Goal: Transaction & Acquisition: Purchase product/service

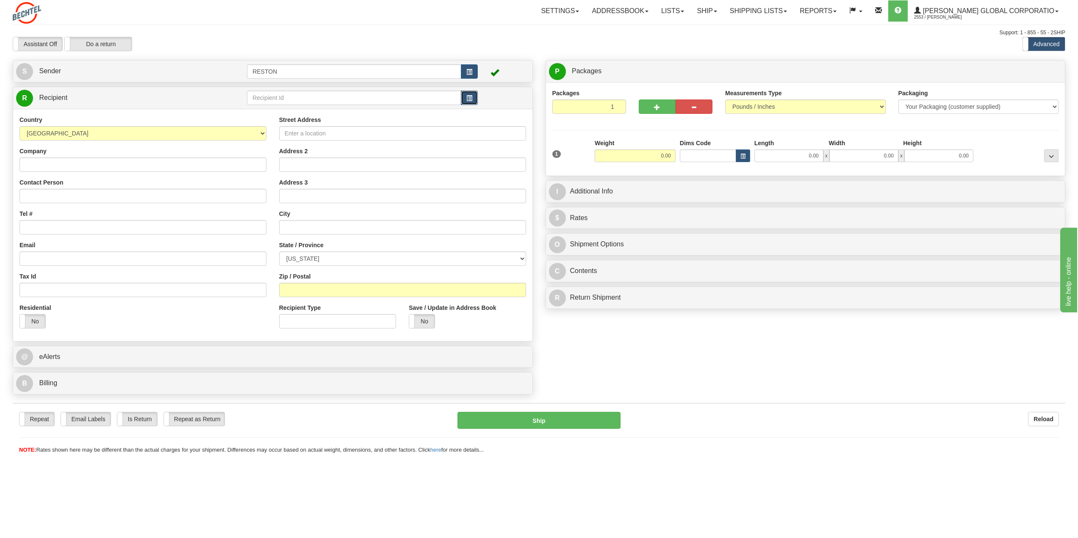
click at [472, 99] on span "button" at bounding box center [469, 99] width 6 height 6
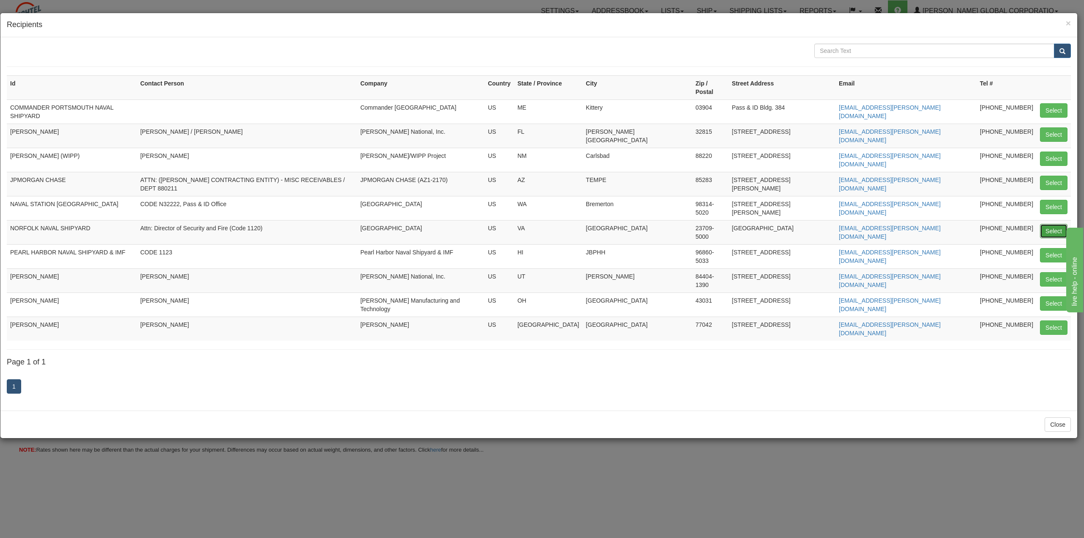
click at [1056, 224] on button "Select" at bounding box center [1054, 231] width 28 height 14
type input "NORFOLK NAVAL SHIPYARD"
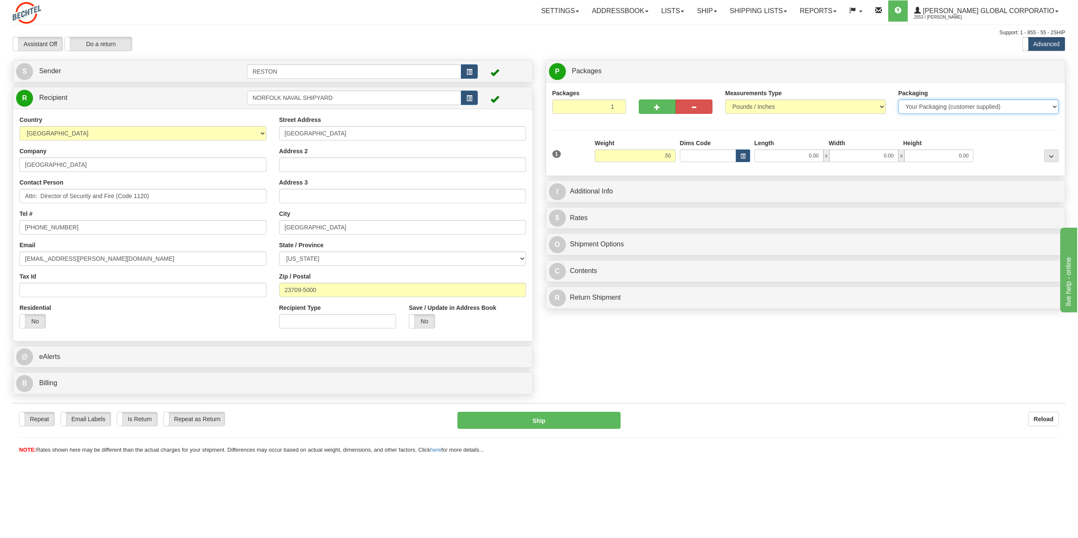
type input "0.50"
click at [927, 101] on select "Your Packaging (customer supplied) Envelope (carrier supplied) Pack (carrier su…" at bounding box center [978, 107] width 160 height 14
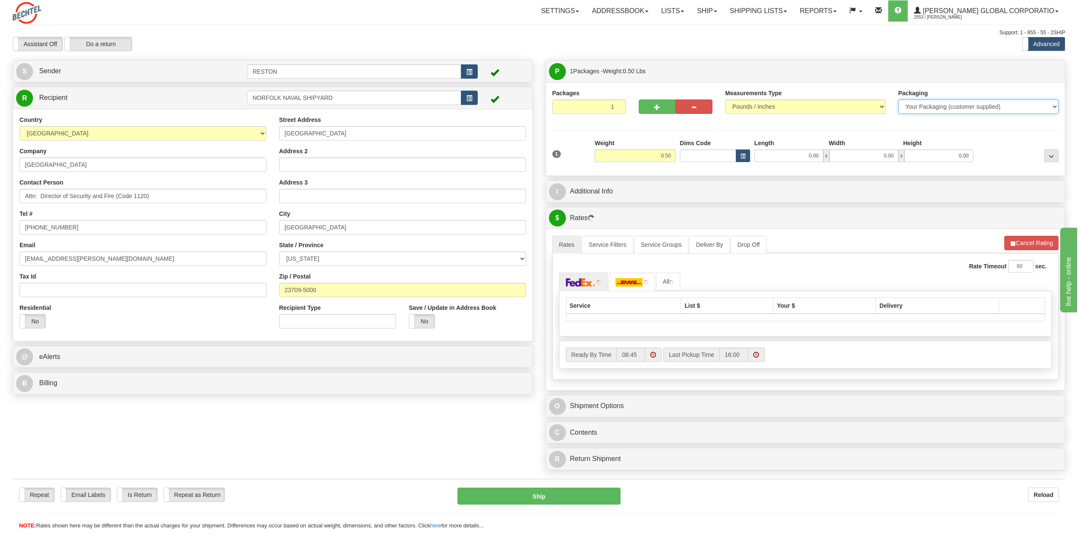
select select "2"
click at [898, 100] on select "Your Packaging (customer supplied) Envelope (carrier supplied) Pack (carrier su…" at bounding box center [978, 107] width 160 height 14
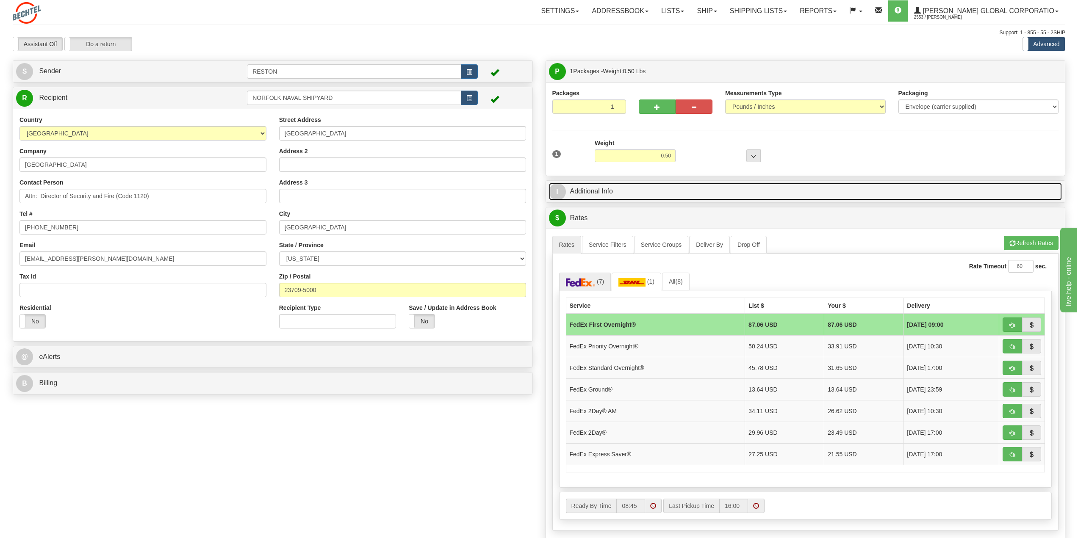
click at [588, 197] on link "I Additional Info" at bounding box center [805, 191] width 513 height 17
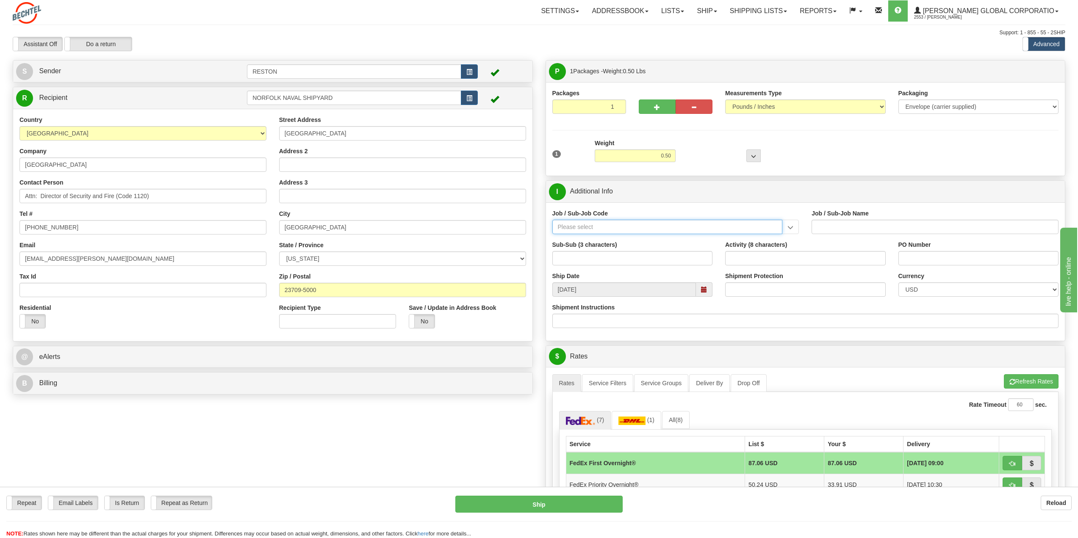
click at [578, 227] on input "Job / Sub-Job Code" at bounding box center [667, 227] width 230 height 14
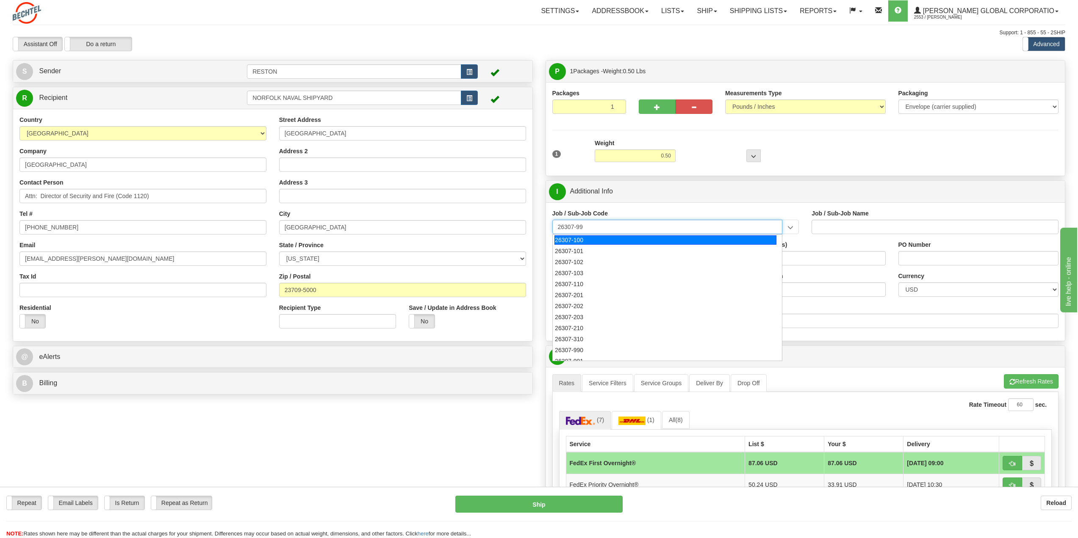
type input "26307-990"
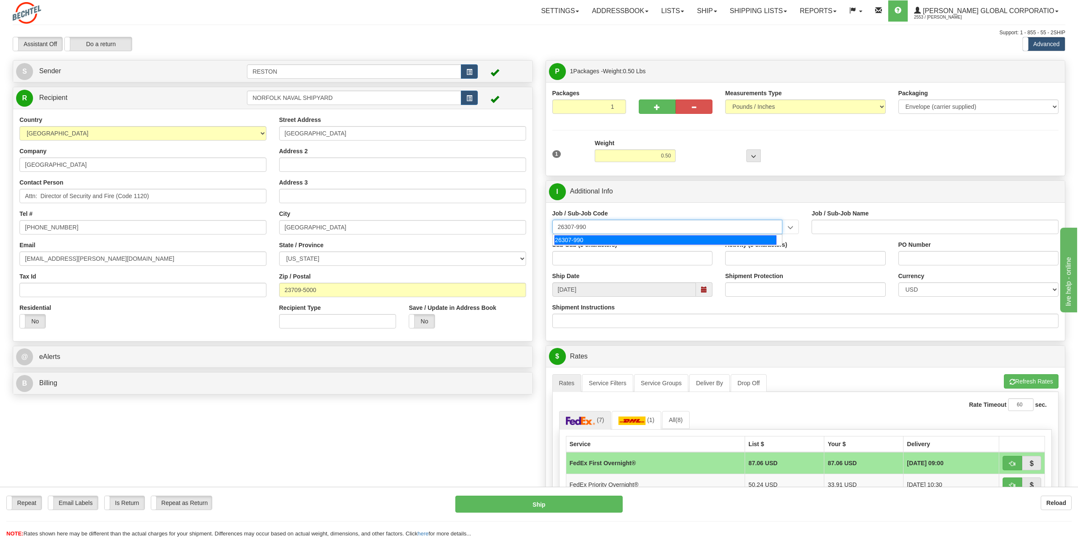
click at [569, 241] on div "26307-990" at bounding box center [665, 239] width 222 height 9
type input "NAVSEA - SIOP MODEL DEVELOPMENT AND SUPPORT - NAV"
type input "26307-990"
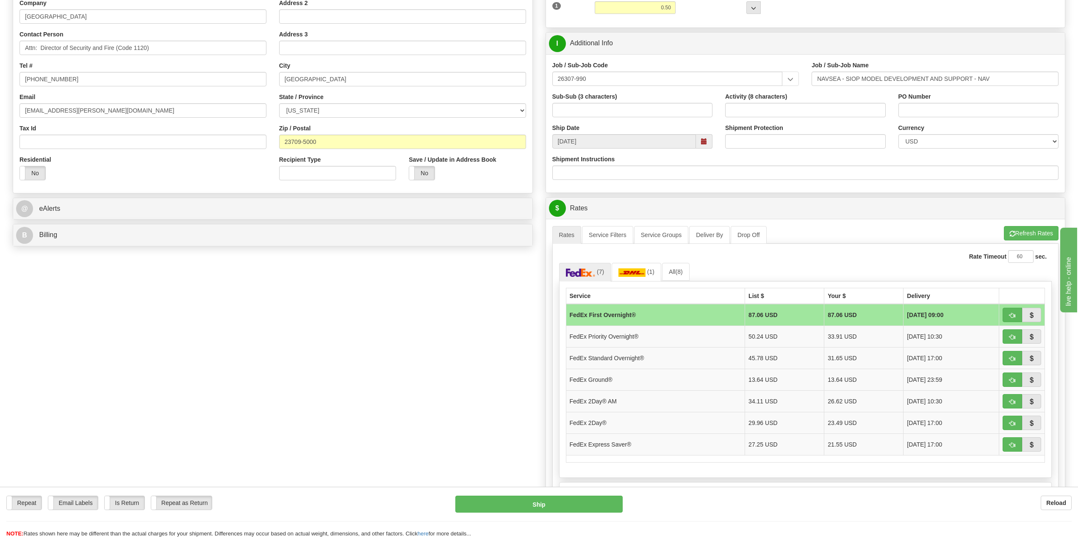
scroll to position [169, 0]
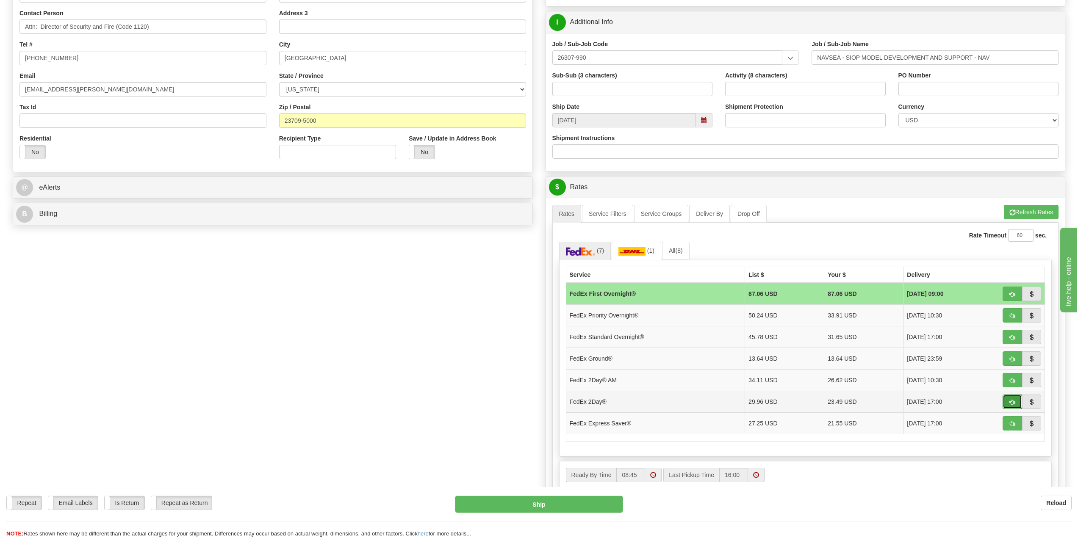
click at [1012, 403] on span "button" at bounding box center [1012, 403] width 6 height 6
type input "03"
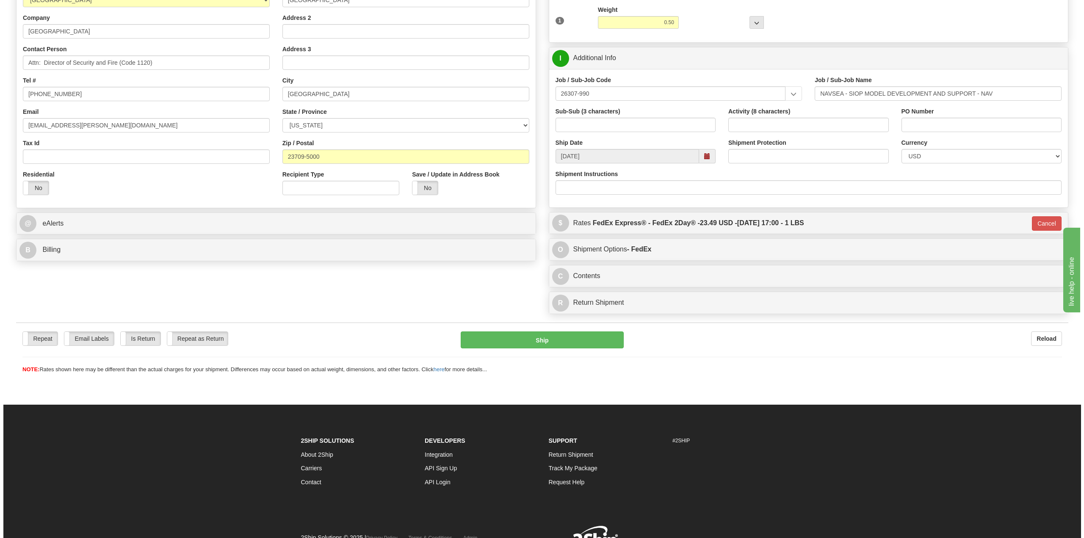
scroll to position [133, 0]
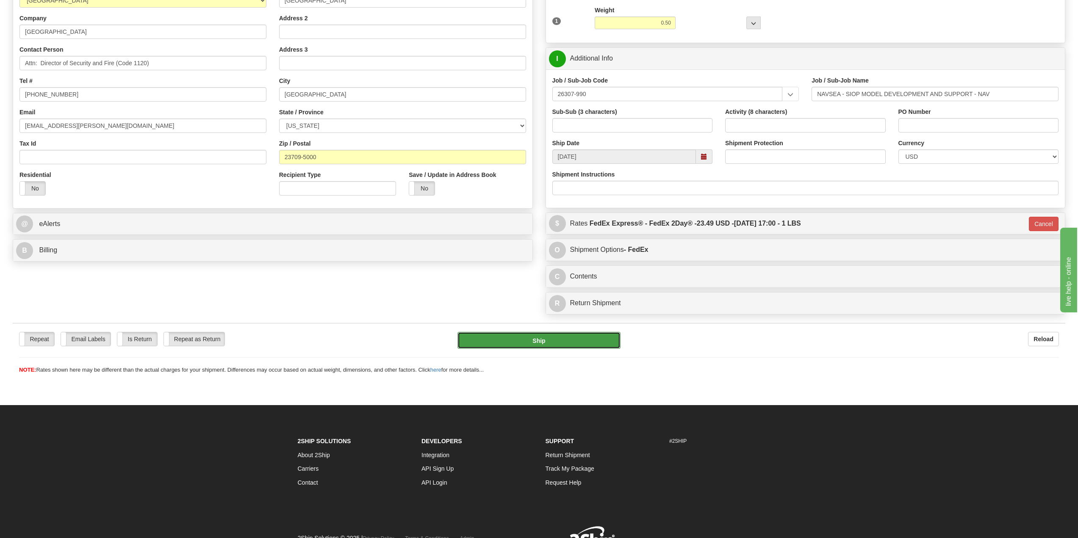
click at [544, 343] on button "Ship" at bounding box center [538, 340] width 163 height 17
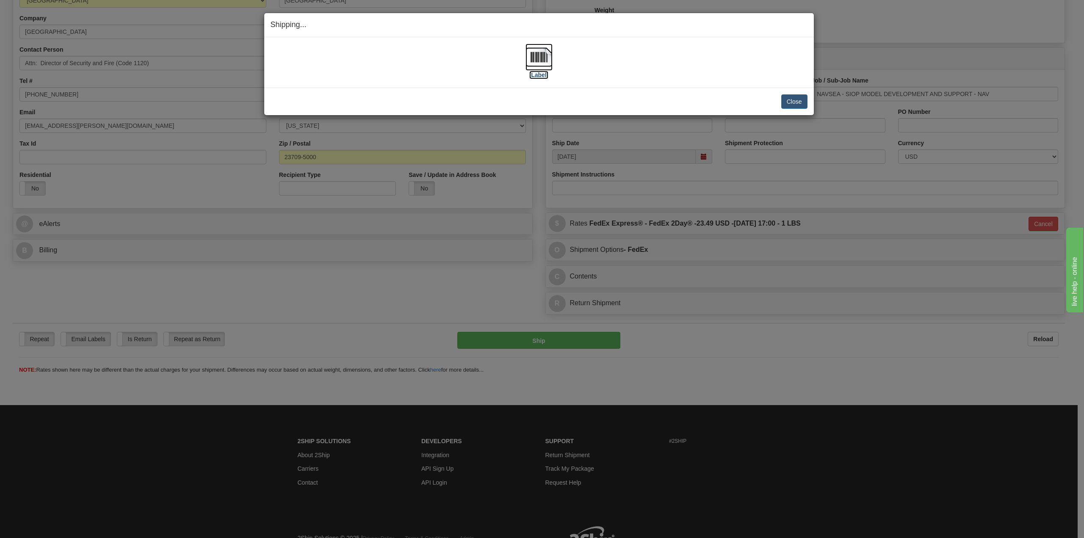
click at [541, 77] on label "[Label]" at bounding box center [538, 75] width 19 height 8
click at [791, 102] on button "Close" at bounding box center [794, 101] width 26 height 14
